Goal: Task Accomplishment & Management: Complete application form

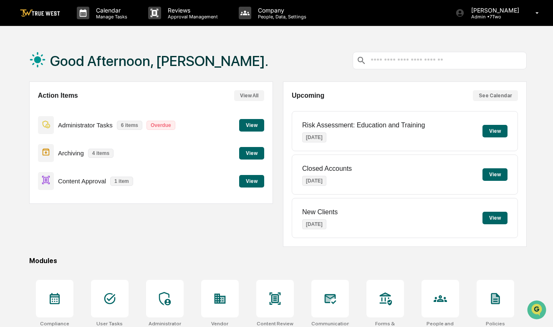
click at [254, 181] on button "View" at bounding box center [251, 181] width 25 height 13
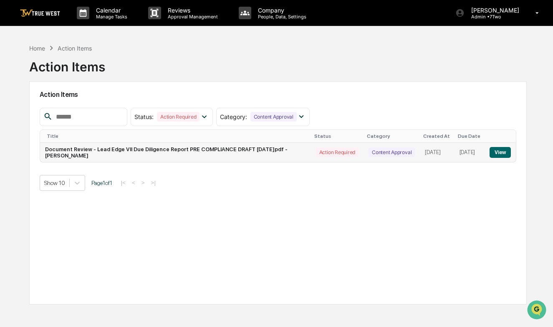
click at [500, 150] on button "View" at bounding box center [499, 152] width 21 height 11
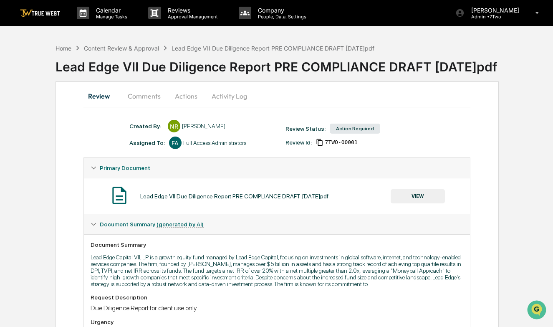
click at [407, 192] on button "VIEW" at bounding box center [417, 196] width 54 height 14
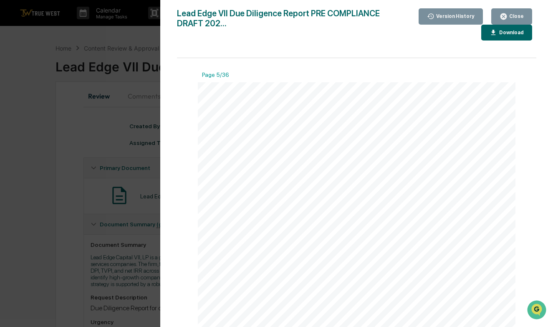
scroll to position [1748, 0]
click at [514, 13] on div "Close" at bounding box center [515, 16] width 16 height 6
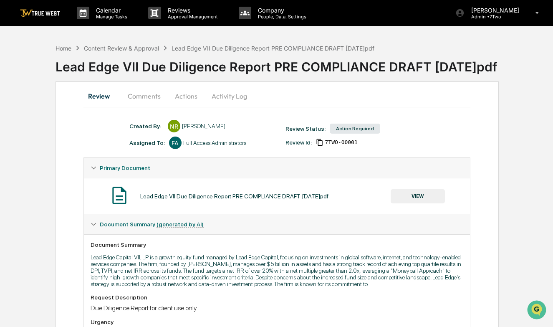
scroll to position [0, 0]
click at [415, 196] on button "VIEW" at bounding box center [417, 196] width 54 height 14
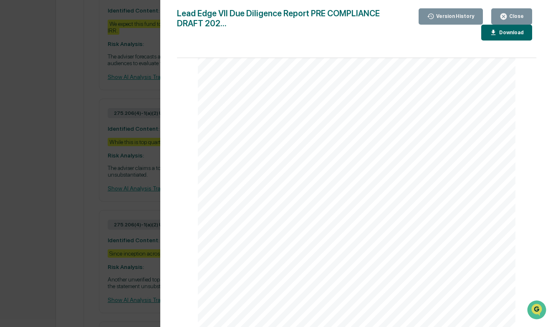
scroll to position [15390, 0]
click at [516, 16] on div "Close" at bounding box center [515, 16] width 16 height 6
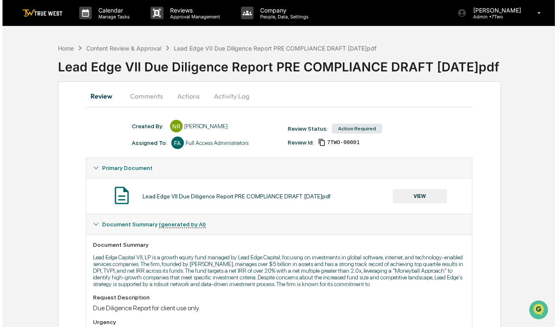
scroll to position [0, 0]
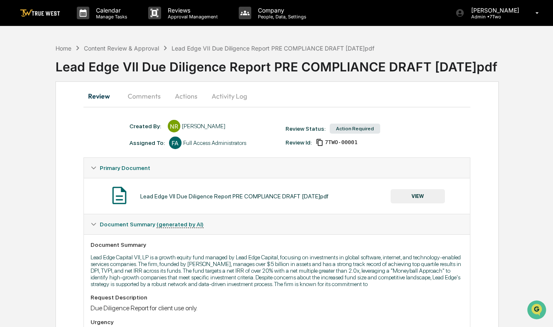
click at [187, 97] on button "Actions" at bounding box center [186, 96] width 38 height 20
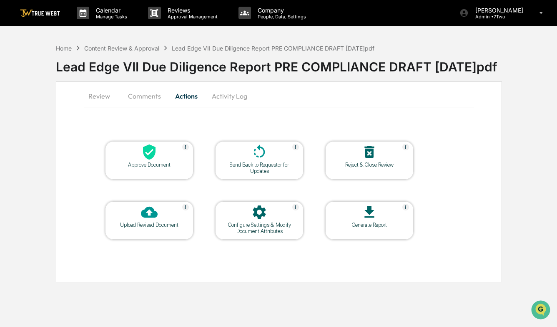
click at [148, 157] on icon at bounding box center [149, 151] width 13 height 15
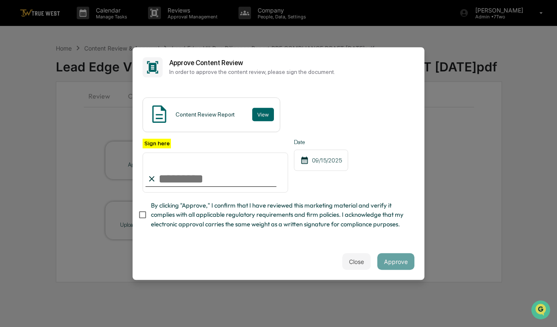
click at [199, 179] on input "Sign here" at bounding box center [216, 172] width 146 height 40
type input "**********"
click at [392, 263] on button "Approve" at bounding box center [395, 261] width 37 height 17
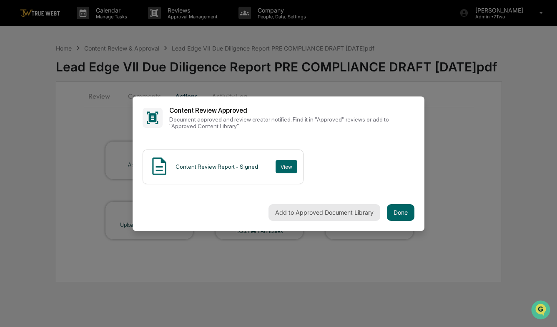
click at [293, 209] on button "Add to Approved Document Library" at bounding box center [325, 212] width 112 height 17
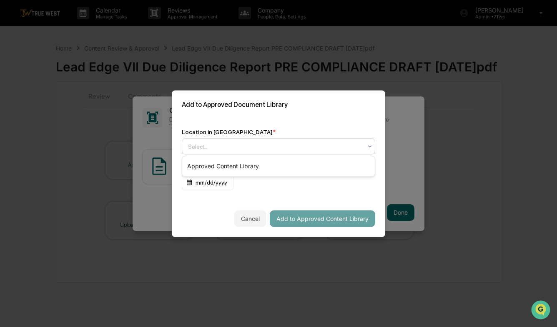
click at [253, 143] on div at bounding box center [275, 146] width 174 height 8
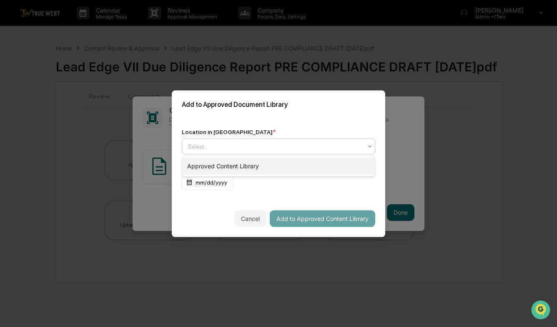
click at [234, 164] on div "Approved Content Library" at bounding box center [278, 166] width 193 height 17
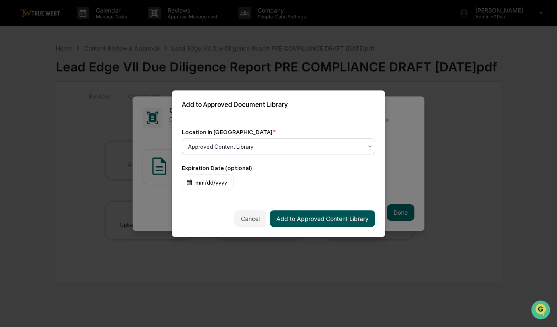
click at [319, 219] on button "Add to Approved Content Library" at bounding box center [323, 218] width 106 height 17
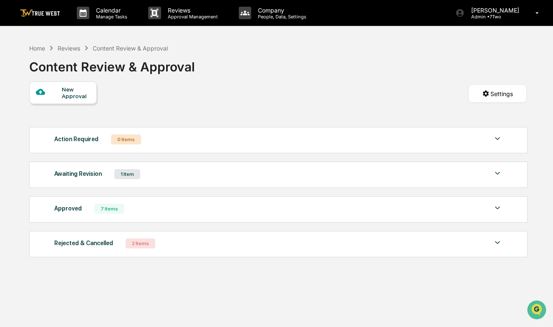
click at [264, 175] on div "Awaiting Revision 1 Item" at bounding box center [277, 174] width 447 height 12
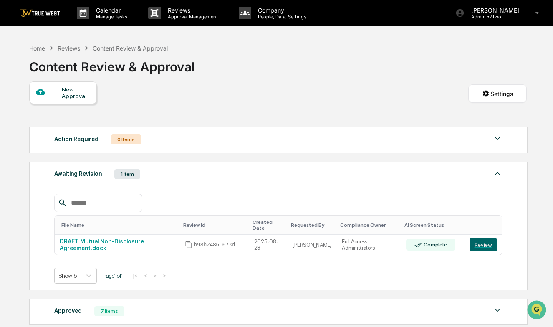
click at [40, 50] on div "Home" at bounding box center [37, 48] width 16 height 7
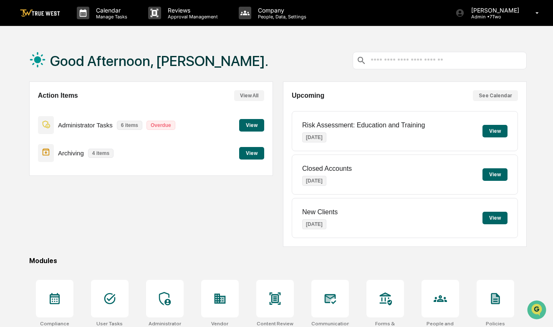
click at [252, 152] on button "View" at bounding box center [251, 153] width 25 height 13
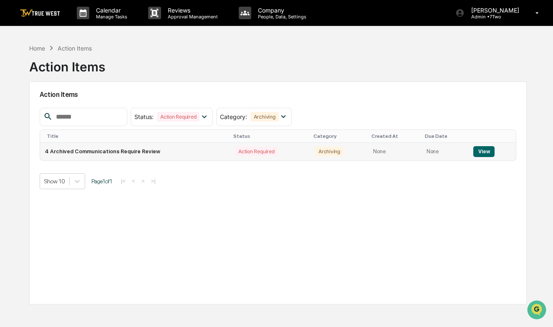
click at [482, 150] on button "View" at bounding box center [483, 151] width 21 height 11
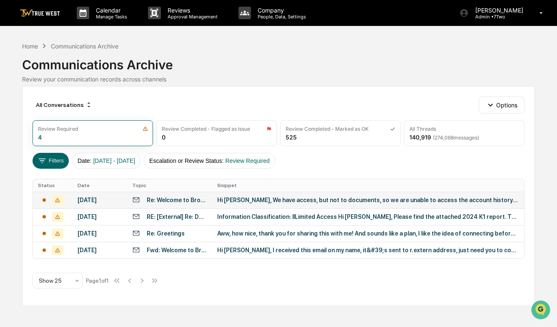
click at [172, 203] on div "Re: Welcome to Brown Advisory's TouchPoint" at bounding box center [177, 199] width 60 height 7
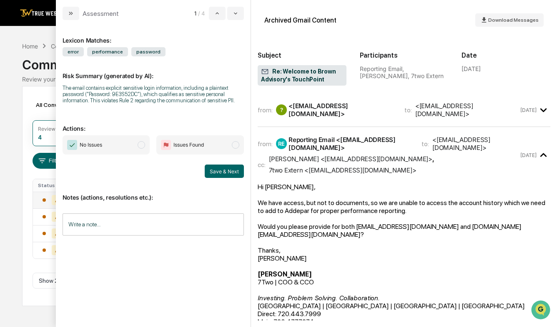
click at [144, 143] on span "modal" at bounding box center [142, 145] width 8 height 8
click at [223, 169] on button "Save & Next" at bounding box center [224, 170] width 39 height 13
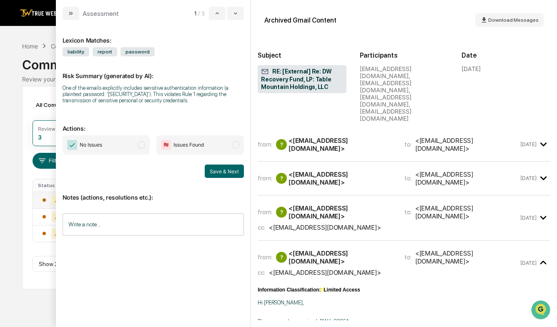
click at [144, 144] on span "modal" at bounding box center [142, 145] width 8 height 8
click at [225, 173] on button "Save & Next" at bounding box center [224, 170] width 39 height 13
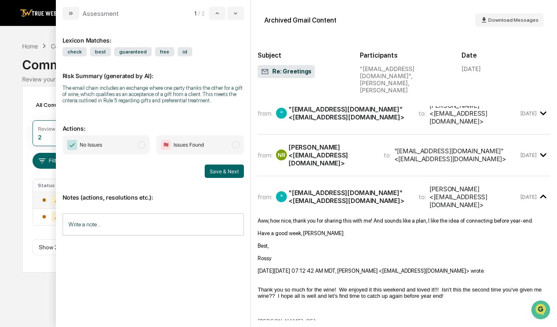
scroll to position [216, 0]
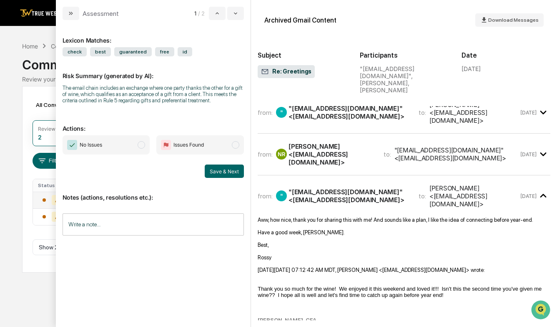
click at [143, 146] on span "modal" at bounding box center [142, 145] width 8 height 8
click at [230, 169] on button "Save & Next" at bounding box center [224, 170] width 39 height 13
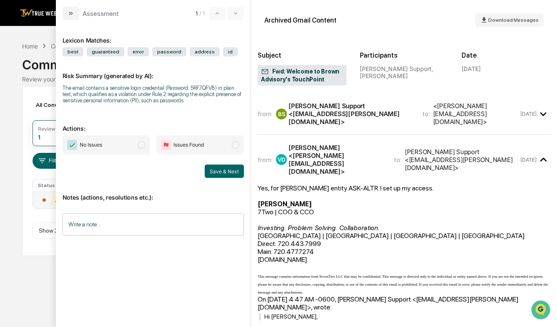
click at [144, 146] on span "modal" at bounding box center [142, 145] width 8 height 8
click at [229, 170] on button "Save & Next" at bounding box center [224, 170] width 39 height 13
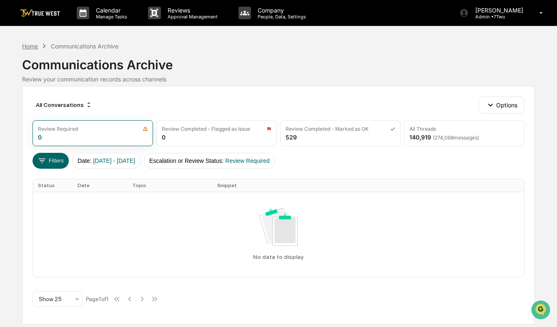
click at [31, 46] on div "Home" at bounding box center [30, 46] width 16 height 7
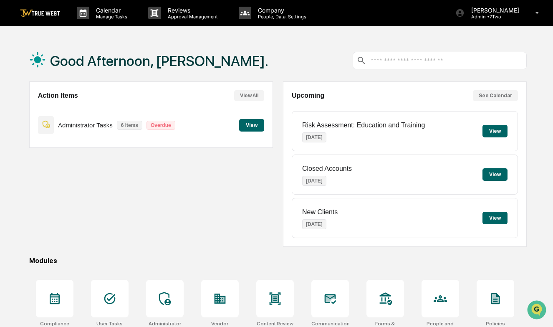
click at [261, 126] on button "View" at bounding box center [251, 125] width 25 height 13
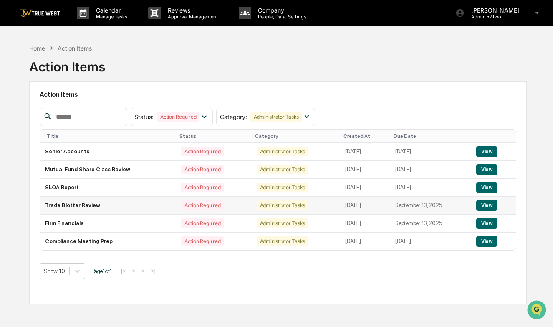
click at [488, 204] on button "View" at bounding box center [486, 205] width 21 height 11
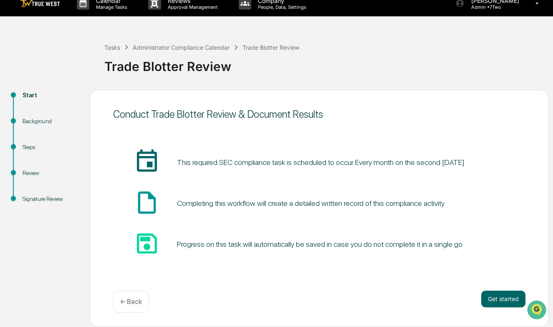
scroll to position [10, 0]
click at [507, 299] on button "Get started" at bounding box center [503, 298] width 44 height 17
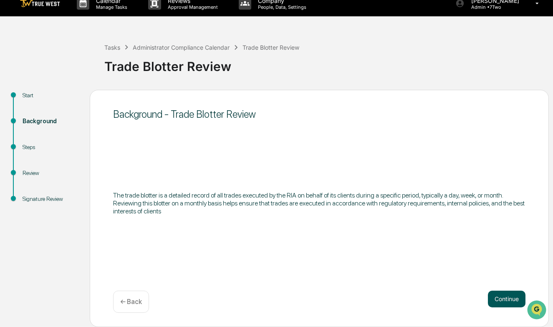
click at [496, 300] on button "Continue" at bounding box center [506, 298] width 38 height 17
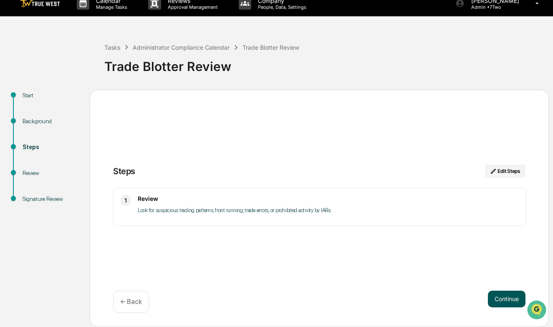
click at [512, 299] on button "Continue" at bounding box center [506, 298] width 38 height 17
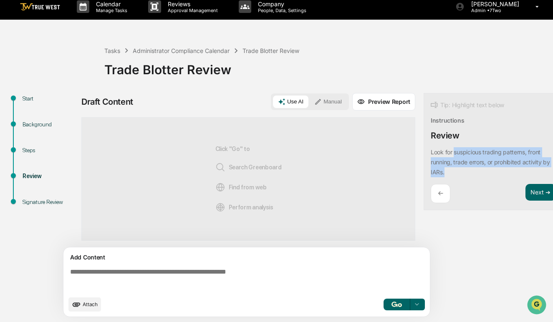
drag, startPoint x: 454, startPoint y: 149, endPoint x: 459, endPoint y: 168, distance: 19.4
click at [459, 168] on div "Look for suspicious trading patterns, front running, trade errors, or prohibite…" at bounding box center [492, 162] width 125 height 30
copy p "suspicious trading patterns, front running, trade errors, or prohibited activit…"
click at [334, 98] on button "Manual" at bounding box center [328, 101] width 38 height 13
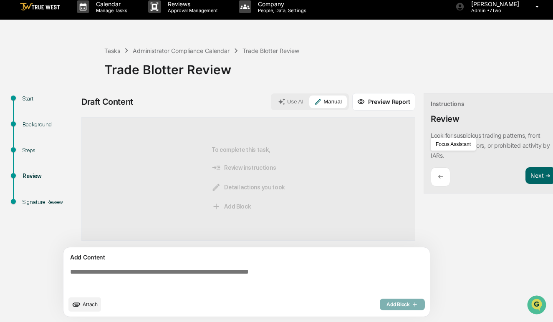
click at [156, 272] on textarea at bounding box center [248, 280] width 363 height 30
paste textarea "**********"
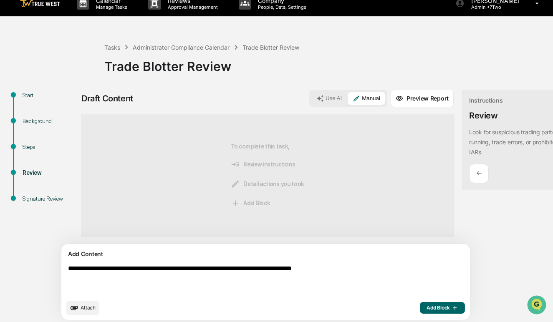
click at [70, 273] on textarea "**********" at bounding box center [246, 279] width 363 height 37
type textarea "**********"
click at [426, 311] on span "Add Block" at bounding box center [442, 307] width 32 height 7
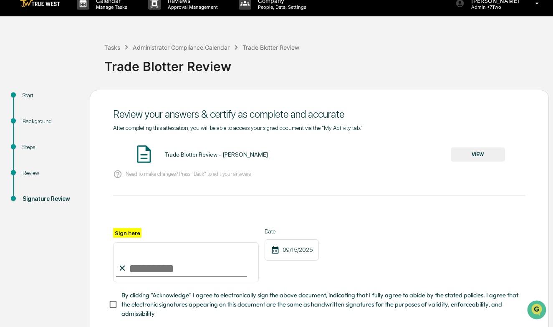
click at [477, 153] on button "VIEW" at bounding box center [477, 154] width 54 height 14
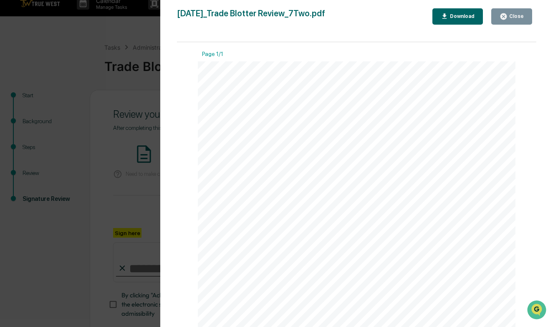
click at [520, 17] on div "Close" at bounding box center [515, 16] width 16 height 6
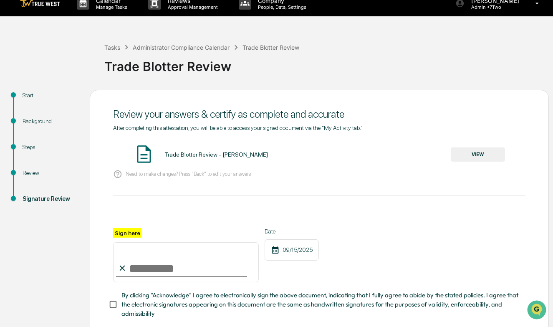
click at [172, 269] on input "Sign here" at bounding box center [186, 262] width 146 height 40
type input "**********"
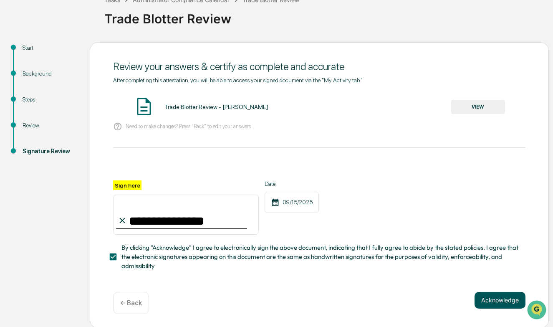
click at [504, 297] on button "Acknowledge" at bounding box center [499, 299] width 51 height 17
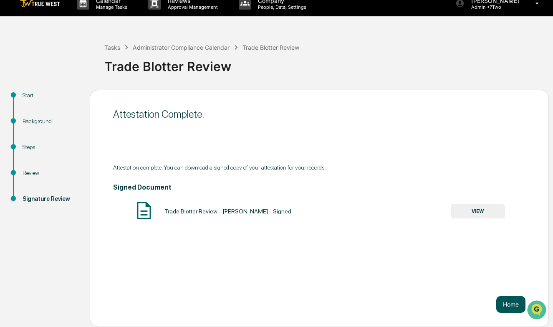
click at [510, 307] on button "Home" at bounding box center [510, 304] width 29 height 17
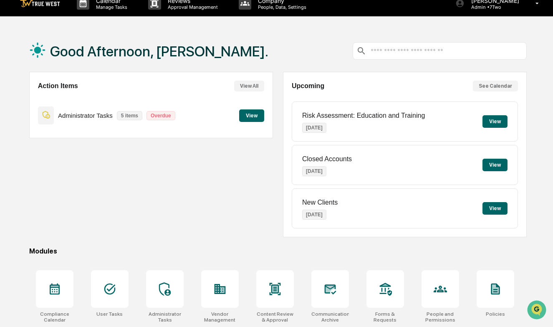
click at [251, 119] on button "View" at bounding box center [251, 115] width 25 height 13
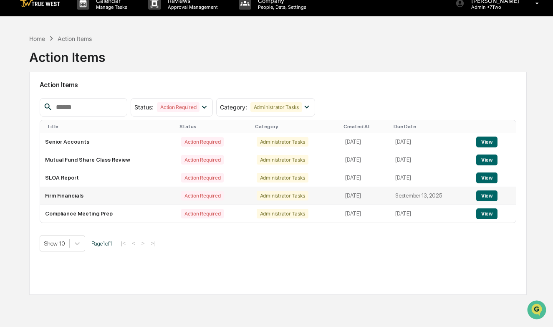
click at [487, 198] on button "View" at bounding box center [486, 195] width 21 height 11
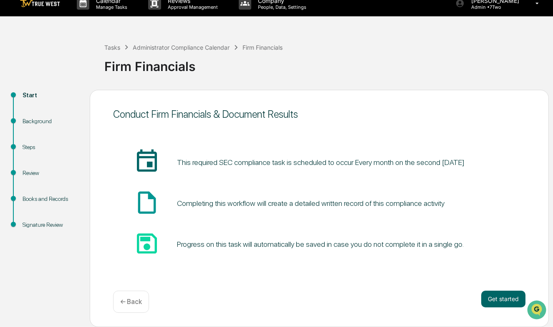
scroll to position [10, 0]
click at [498, 294] on button "Get started" at bounding box center [503, 298] width 44 height 17
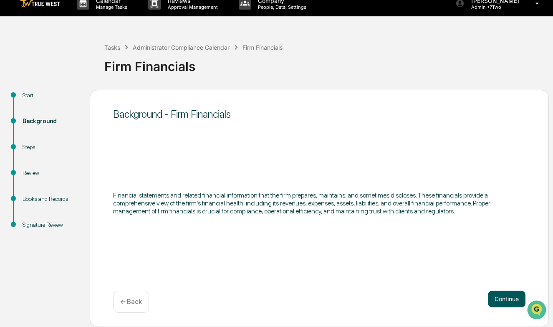
click at [506, 299] on button "Continue" at bounding box center [506, 298] width 38 height 17
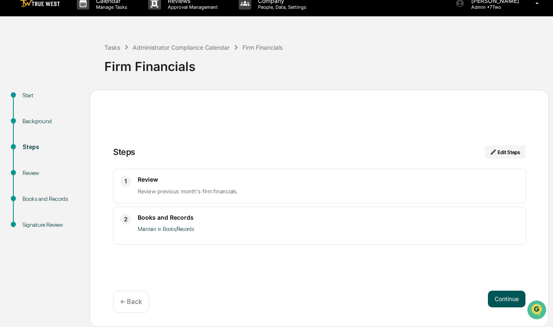
click at [502, 295] on button "Continue" at bounding box center [506, 298] width 38 height 17
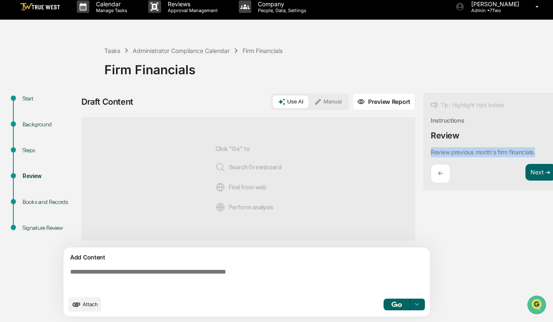
drag, startPoint x: 431, startPoint y: 151, endPoint x: 550, endPoint y: 144, distance: 118.6
click at [550, 145] on div "Tip: Highlight text below Instructions Review Review previous month's firm fina…" at bounding box center [492, 142] width 139 height 98
click at [530, 136] on div "Tip: Highlight text below Instructions Review Review previous month's firm fina…" at bounding box center [492, 142] width 139 height 98
drag, startPoint x: 430, startPoint y: 147, endPoint x: 546, endPoint y: 148, distance: 115.9
click at [546, 148] on div "Tip: Highlight text below Instructions Review Review previous month's firm fina…" at bounding box center [492, 142] width 139 height 98
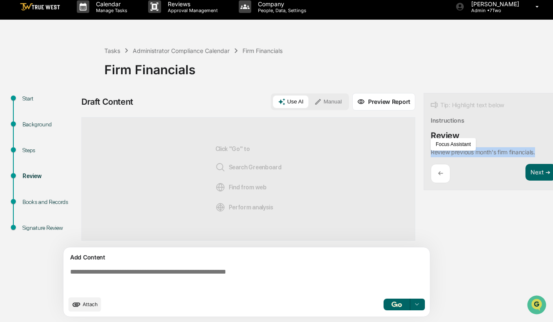
copy p "Review previous month's firm financials."
click at [221, 275] on textarea at bounding box center [248, 280] width 363 height 30
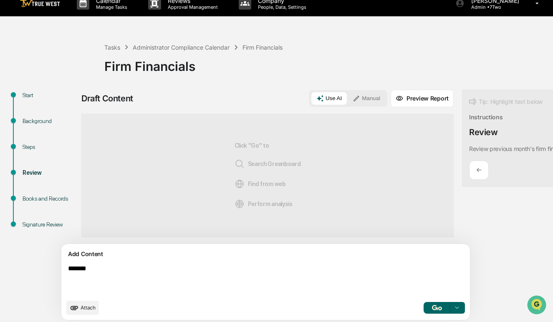
paste textarea "**********"
click at [93, 273] on textarea "**********" at bounding box center [246, 279] width 363 height 37
click at [110, 274] on textarea "**********" at bounding box center [246, 279] width 363 height 37
type textarea "**********"
click at [347, 100] on button "Manual" at bounding box center [366, 98] width 38 height 13
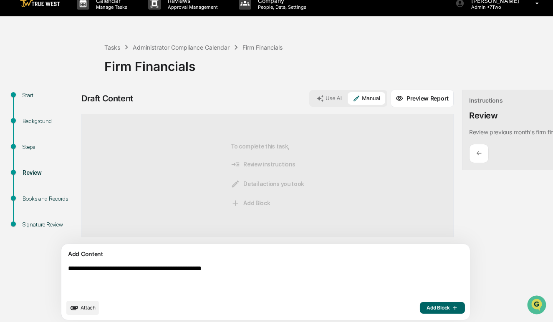
click at [426, 311] on span "Add Block" at bounding box center [442, 307] width 32 height 7
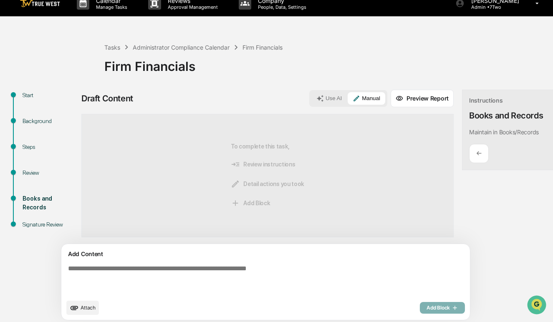
click at [204, 278] on textarea at bounding box center [246, 279] width 363 height 37
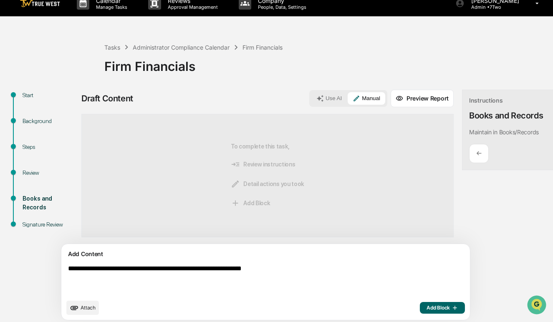
type textarea "**********"
click at [426, 311] on span "Add Block" at bounding box center [442, 307] width 32 height 7
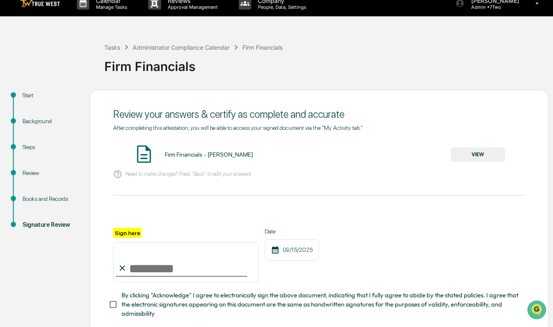
click at [152, 274] on input "Sign here" at bounding box center [186, 262] width 146 height 40
click at [475, 157] on button "VIEW" at bounding box center [477, 154] width 54 height 14
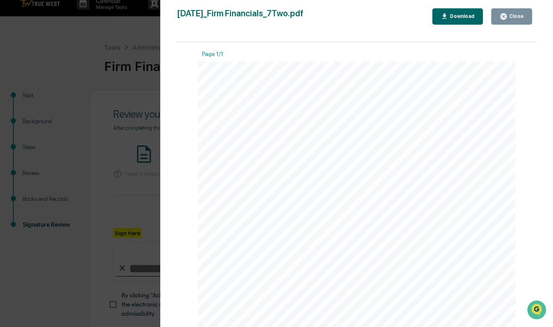
click at [515, 13] on div "Close" at bounding box center [511, 17] width 24 height 8
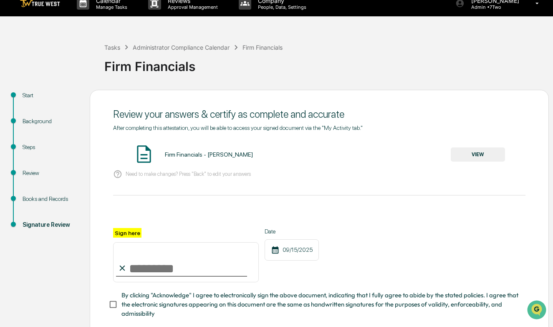
click at [172, 278] on input "Sign here" at bounding box center [186, 262] width 146 height 40
type input "**********"
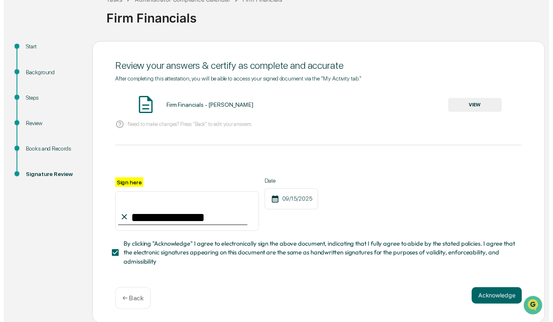
scroll to position [57, 0]
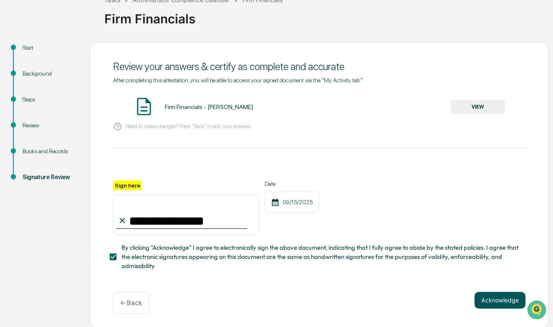
click at [499, 297] on button "Acknowledge" at bounding box center [499, 299] width 51 height 17
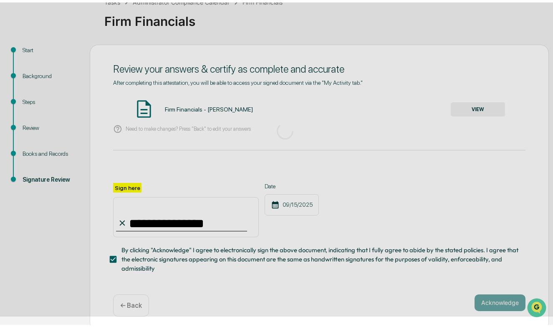
scroll to position [10, 0]
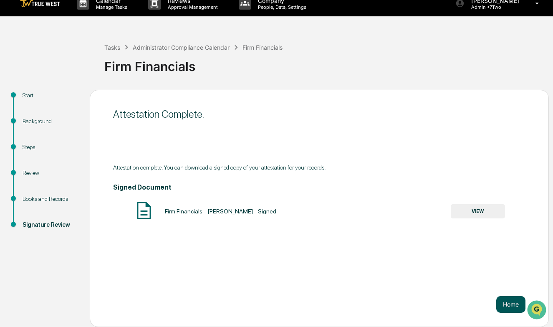
click at [508, 304] on button "Home" at bounding box center [510, 304] width 29 height 17
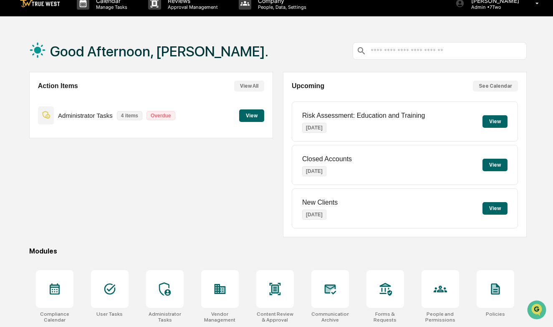
click at [251, 116] on button "View" at bounding box center [251, 115] width 25 height 13
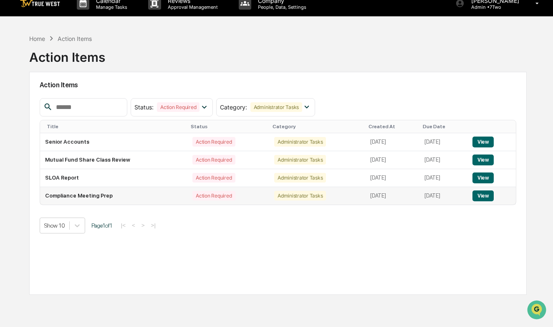
click at [490, 197] on button "View" at bounding box center [482, 195] width 21 height 11
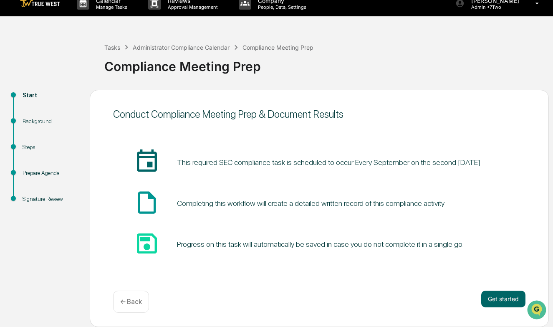
scroll to position [10, 0]
click at [505, 301] on button "Get started" at bounding box center [503, 298] width 44 height 17
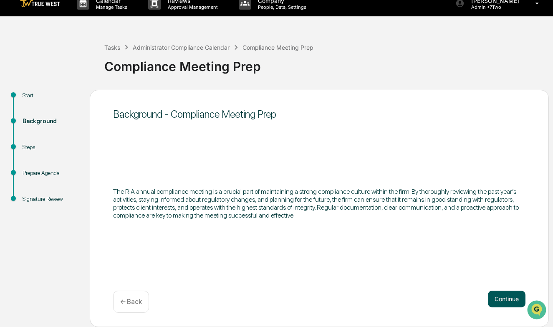
click at [502, 297] on button "Continue" at bounding box center [506, 298] width 38 height 17
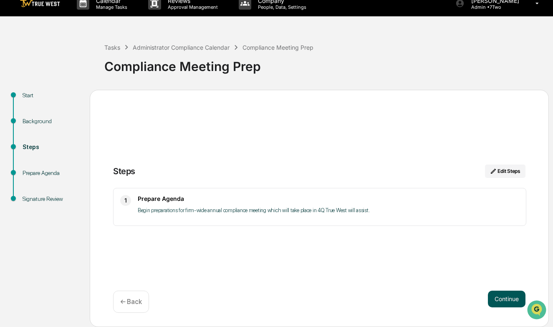
click at [504, 298] on button "Continue" at bounding box center [506, 298] width 38 height 17
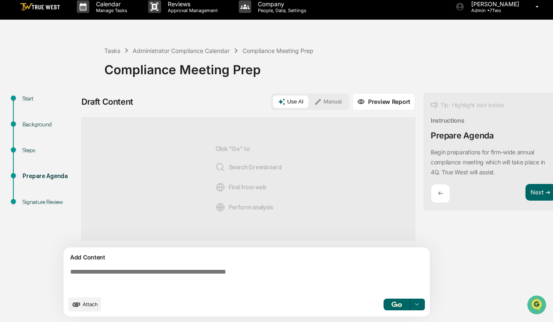
click at [331, 97] on button "Manual" at bounding box center [328, 101] width 38 height 13
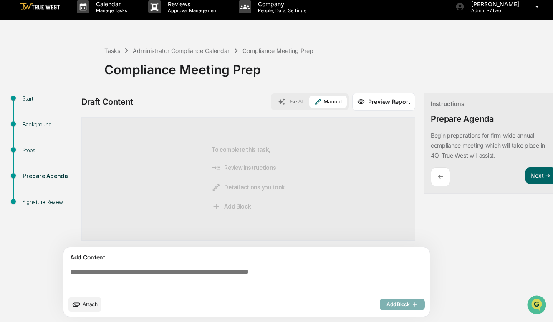
click at [171, 274] on textarea at bounding box center [248, 280] width 363 height 30
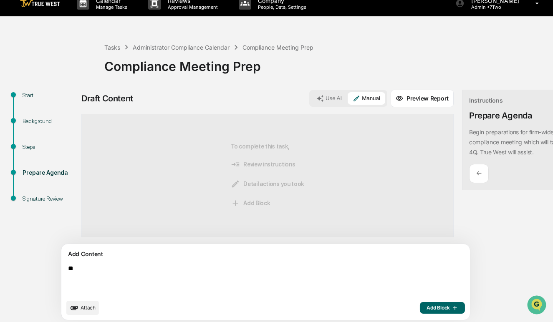
type textarea "*"
type textarea "**********"
click at [426, 311] on span "Add Block" at bounding box center [442, 307] width 32 height 7
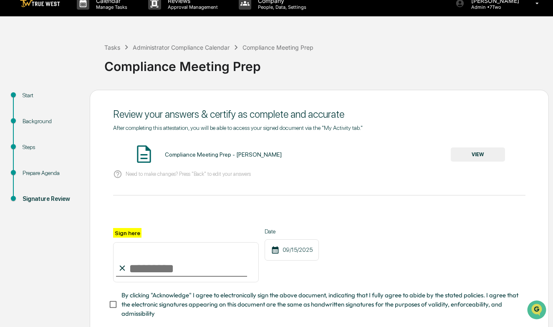
click at [485, 154] on button "VIEW" at bounding box center [477, 154] width 54 height 14
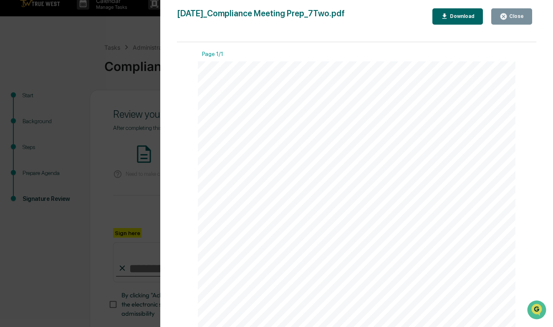
click at [517, 18] on div "Close" at bounding box center [515, 16] width 16 height 6
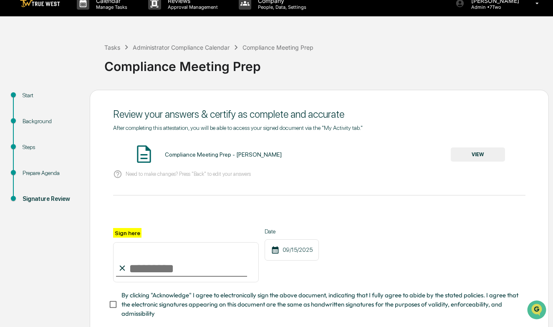
click at [165, 266] on input "Sign here" at bounding box center [186, 262] width 146 height 40
type input "**********"
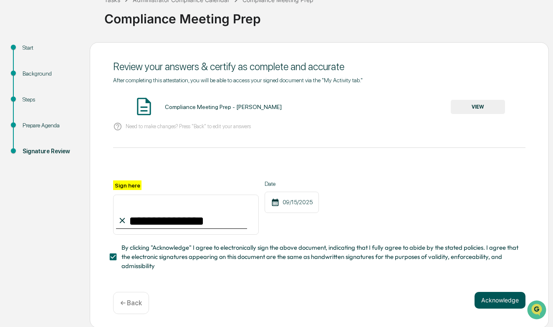
click at [502, 294] on button "Acknowledge" at bounding box center [499, 299] width 51 height 17
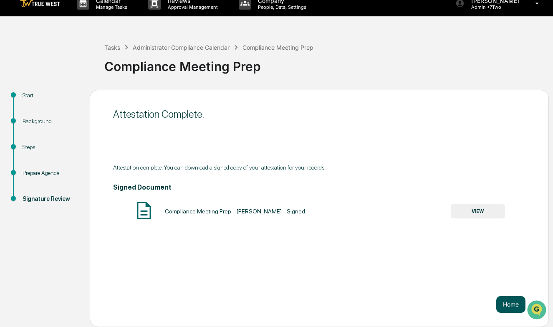
click at [515, 300] on button "Home" at bounding box center [510, 304] width 29 height 17
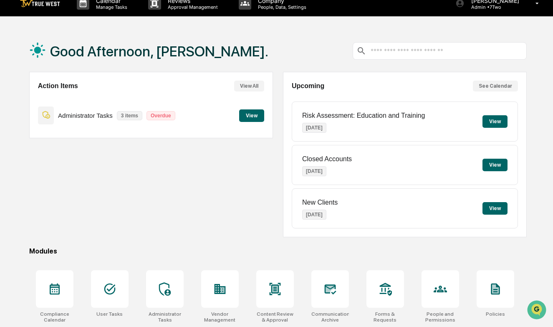
click at [255, 115] on button "View" at bounding box center [251, 115] width 25 height 13
